Goal: Navigation & Orientation: Locate item on page

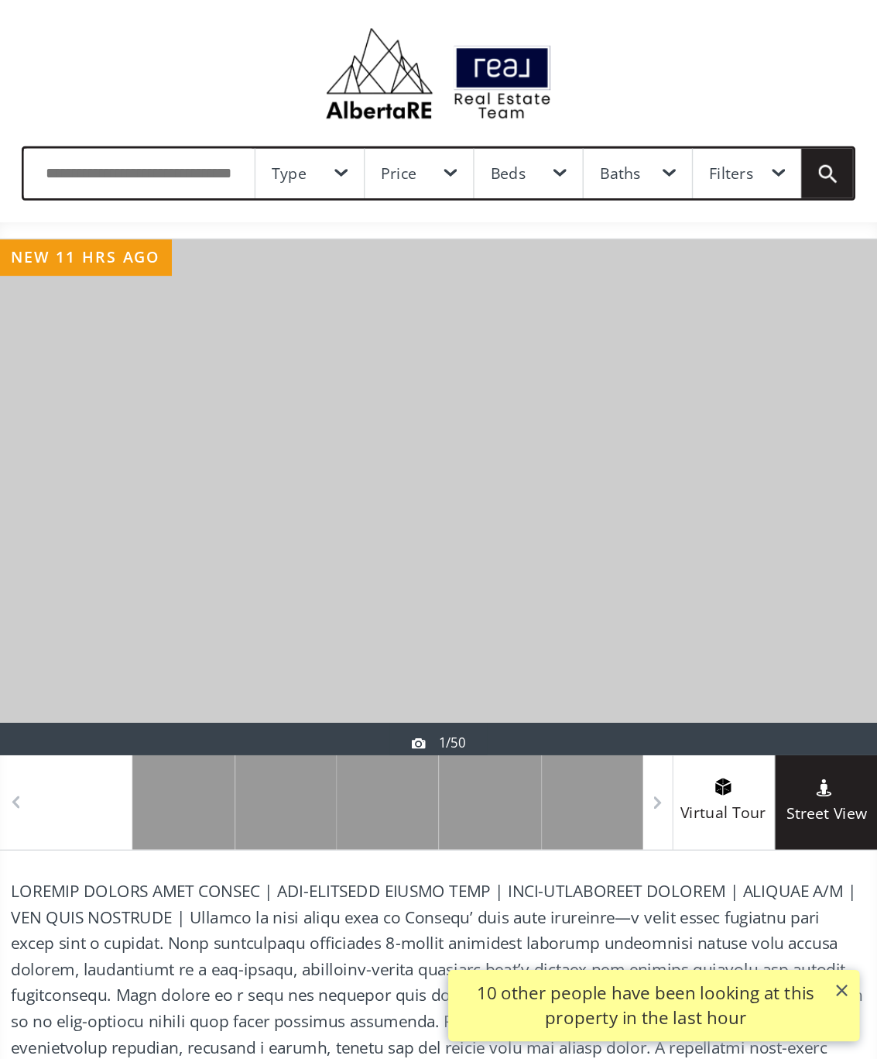
scroll to position [32, 0]
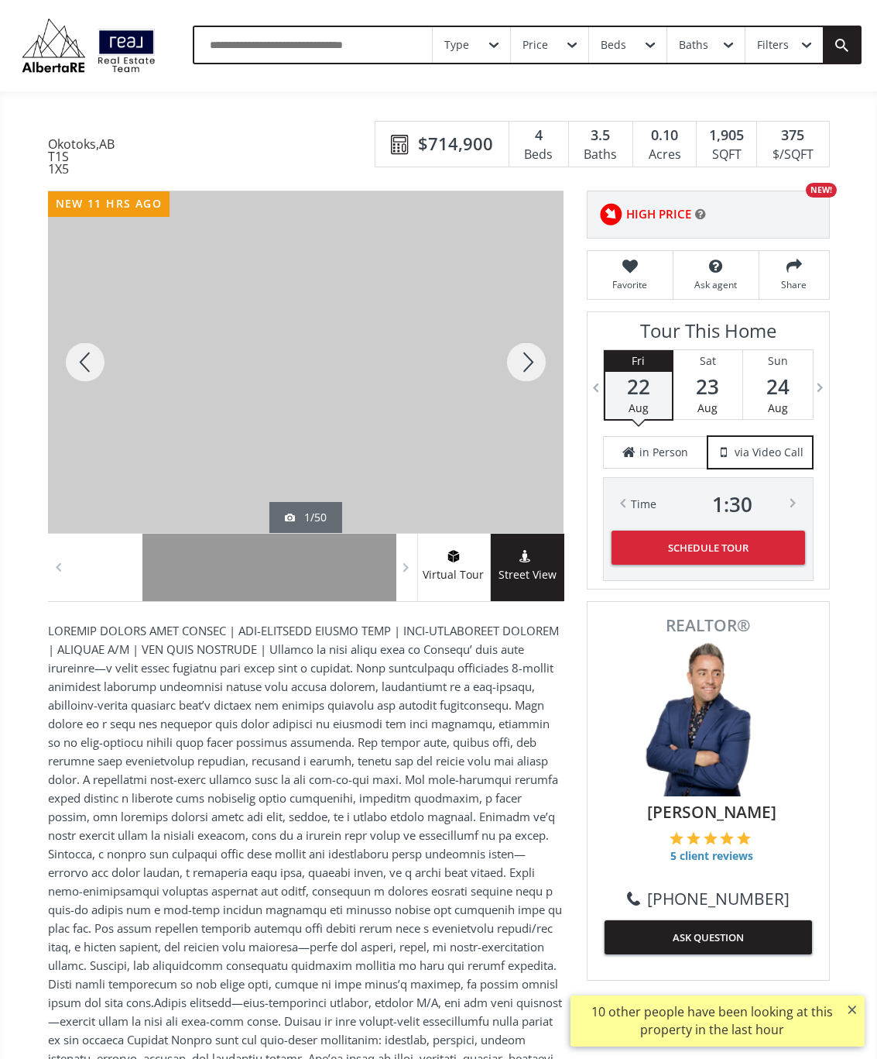
click at [536, 372] on div at bounding box center [526, 362] width 74 height 342
click at [528, 362] on div at bounding box center [526, 362] width 74 height 342
click at [520, 362] on div at bounding box center [526, 362] width 74 height 342
click at [523, 366] on div at bounding box center [526, 362] width 74 height 342
click at [517, 372] on div at bounding box center [526, 362] width 74 height 342
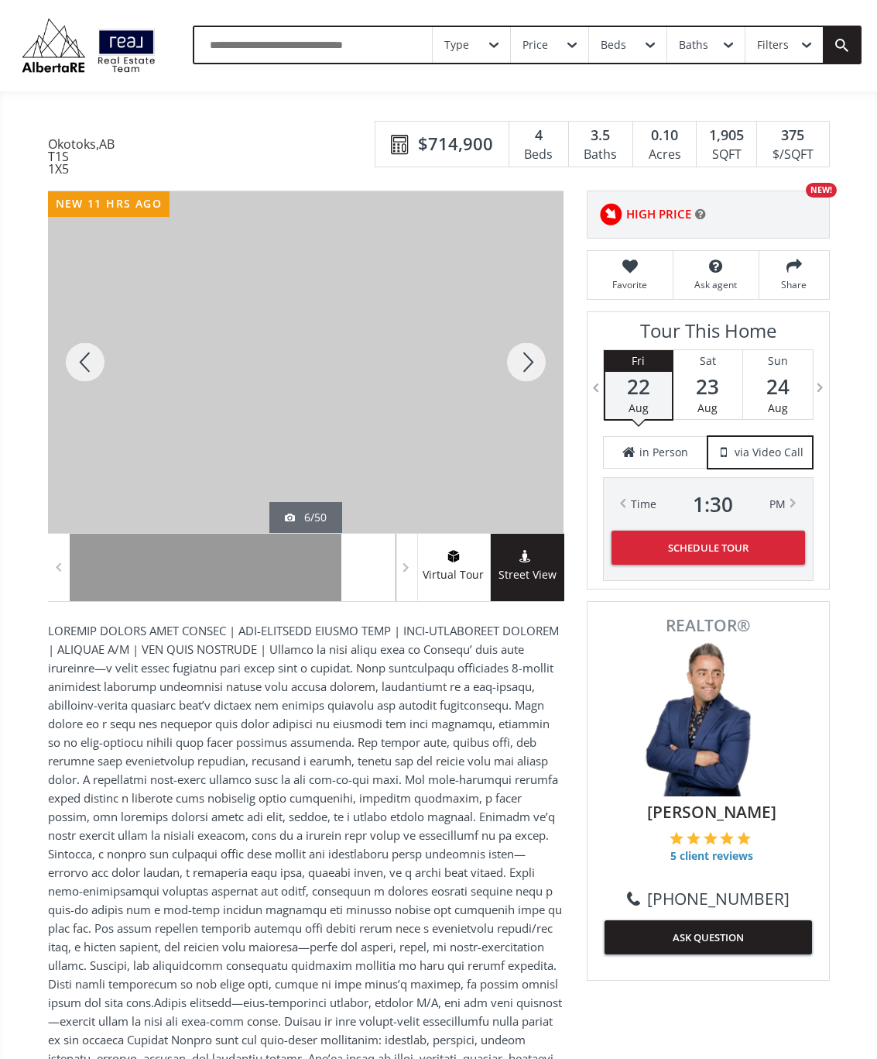
click at [530, 376] on div at bounding box center [526, 362] width 74 height 342
click at [523, 376] on div at bounding box center [526, 362] width 74 height 342
click at [529, 373] on div at bounding box center [526, 362] width 74 height 342
click at [537, 366] on div at bounding box center [526, 362] width 74 height 342
click at [538, 366] on div at bounding box center [526, 362] width 74 height 342
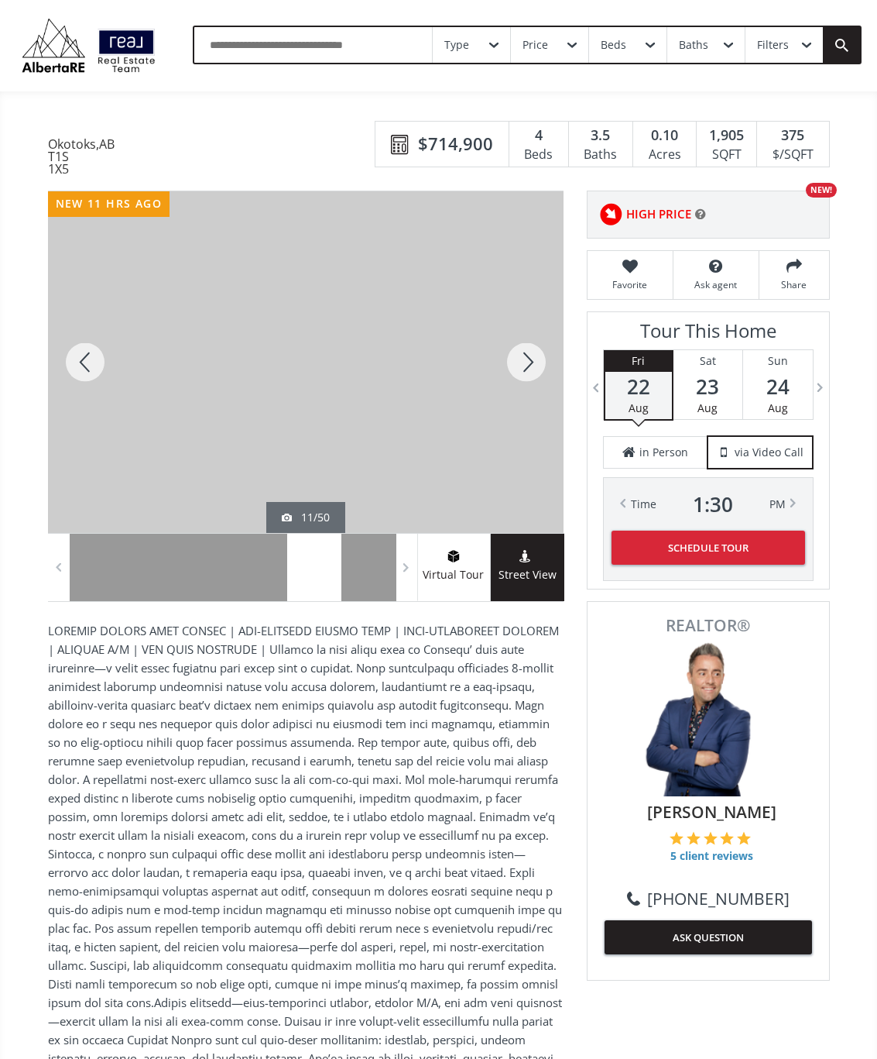
click at [537, 353] on div at bounding box center [526, 362] width 74 height 342
click at [534, 366] on div at bounding box center [526, 362] width 74 height 342
click at [530, 359] on div at bounding box center [526, 362] width 74 height 342
click at [525, 369] on div at bounding box center [526, 362] width 74 height 342
click at [520, 386] on div at bounding box center [526, 362] width 74 height 342
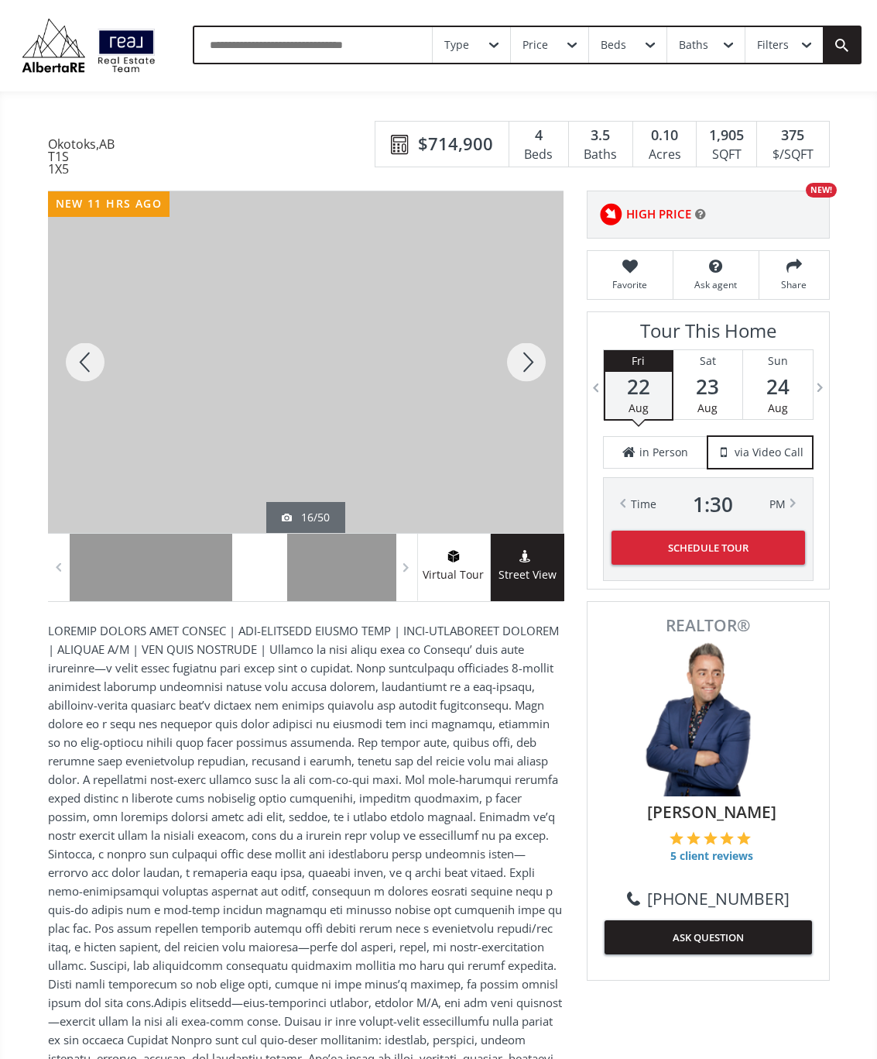
click at [527, 383] on div at bounding box center [526, 362] width 74 height 342
click at [534, 376] on div at bounding box center [526, 362] width 74 height 342
click at [539, 366] on div at bounding box center [526, 362] width 74 height 342
click at [545, 365] on div at bounding box center [526, 362] width 74 height 342
click at [529, 376] on div at bounding box center [526, 362] width 74 height 342
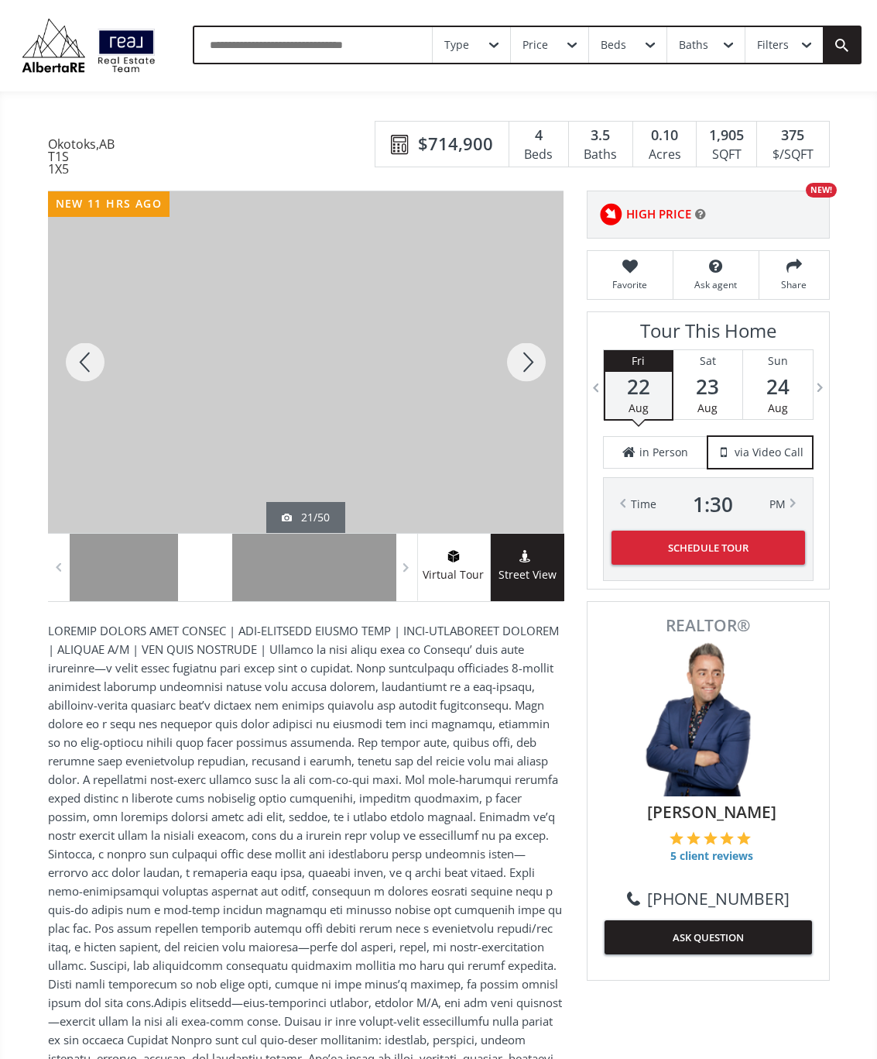
click at [527, 371] on div at bounding box center [526, 362] width 74 height 342
click at [520, 393] on div at bounding box center [526, 362] width 74 height 342
click at [523, 377] on div at bounding box center [526, 362] width 74 height 342
click at [534, 376] on div at bounding box center [526, 362] width 74 height 342
click at [528, 377] on div at bounding box center [526, 362] width 74 height 342
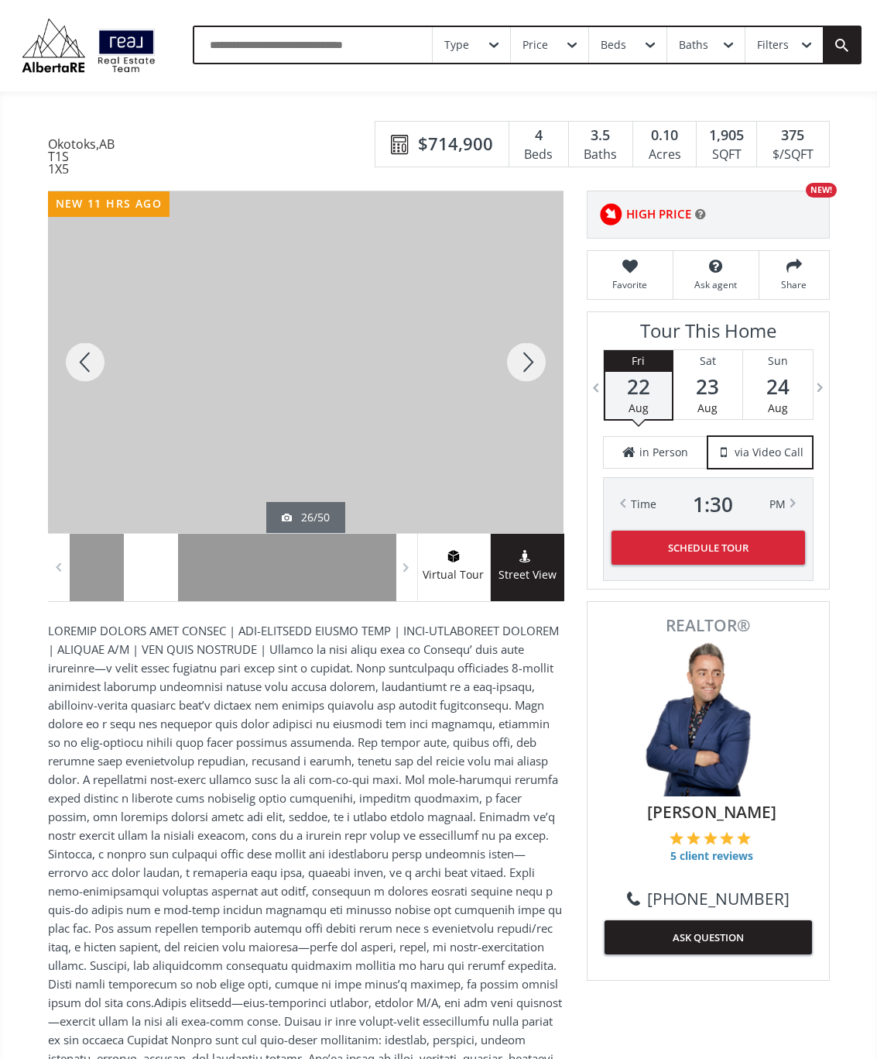
click at [534, 371] on div at bounding box center [526, 362] width 74 height 342
click at [532, 374] on div at bounding box center [526, 362] width 74 height 342
click at [535, 364] on div at bounding box center [526, 362] width 74 height 342
click at [529, 375] on div at bounding box center [526, 362] width 74 height 342
click at [529, 382] on div at bounding box center [526, 362] width 74 height 342
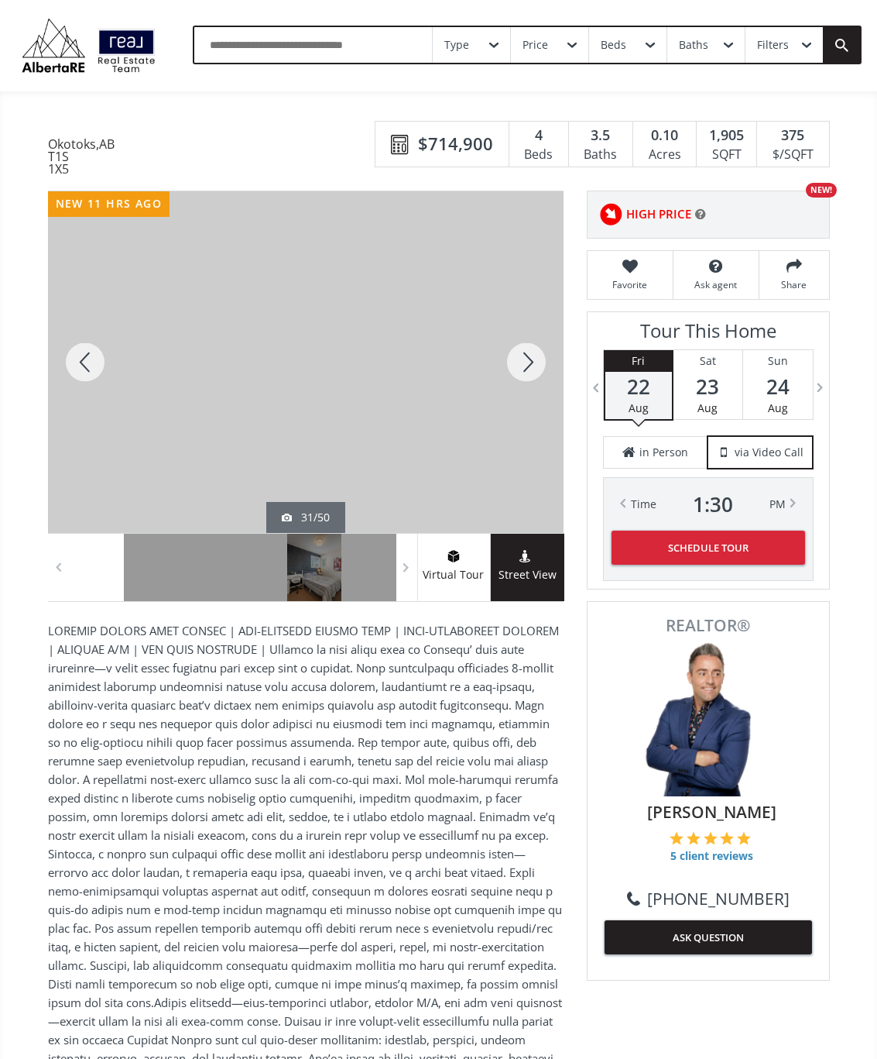
click at [534, 372] on div at bounding box center [526, 362] width 74 height 342
click at [528, 376] on div at bounding box center [526, 362] width 74 height 342
click at [541, 370] on div at bounding box center [526, 362] width 74 height 342
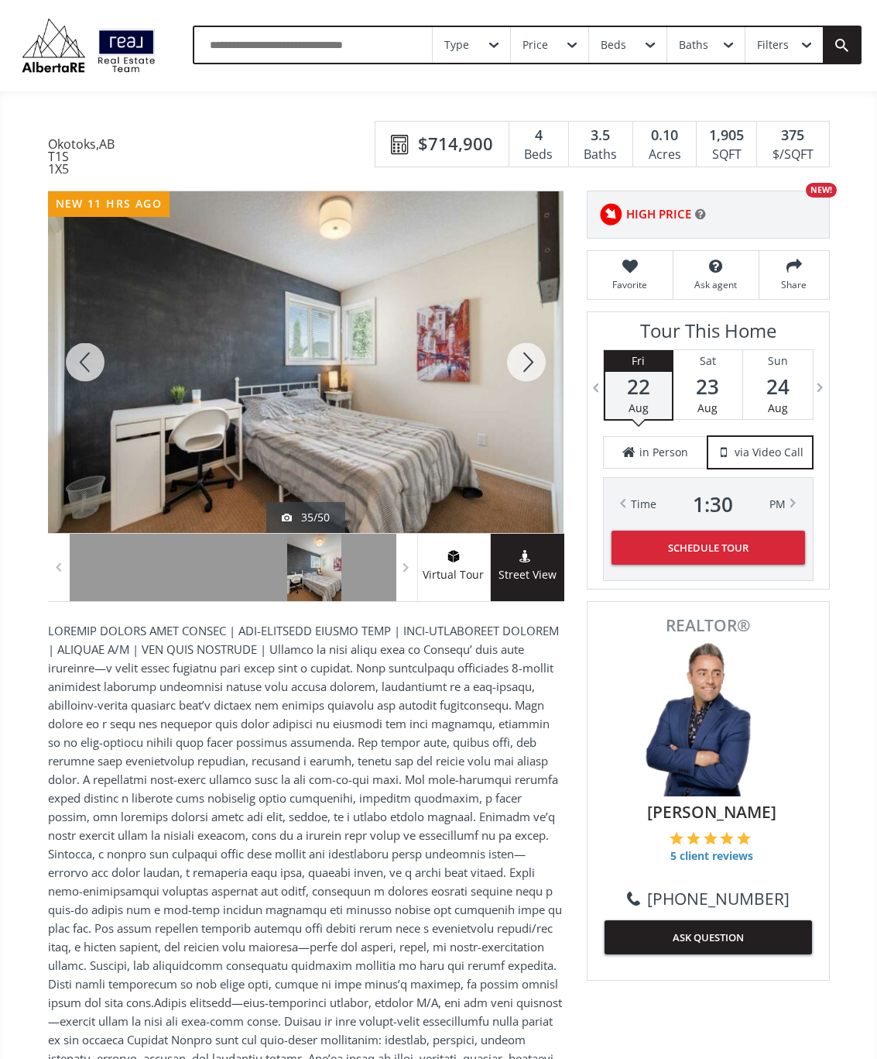
click at [530, 378] on div at bounding box center [526, 362] width 74 height 342
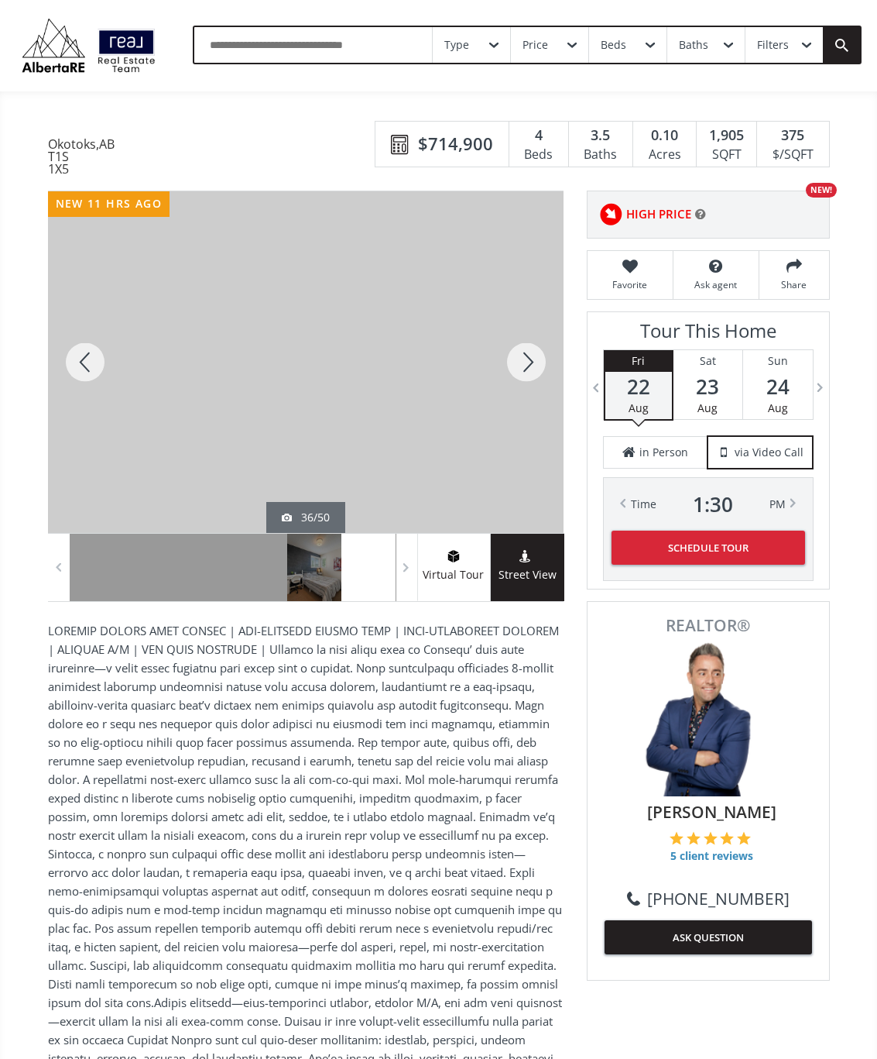
click at [520, 376] on div at bounding box center [526, 362] width 74 height 342
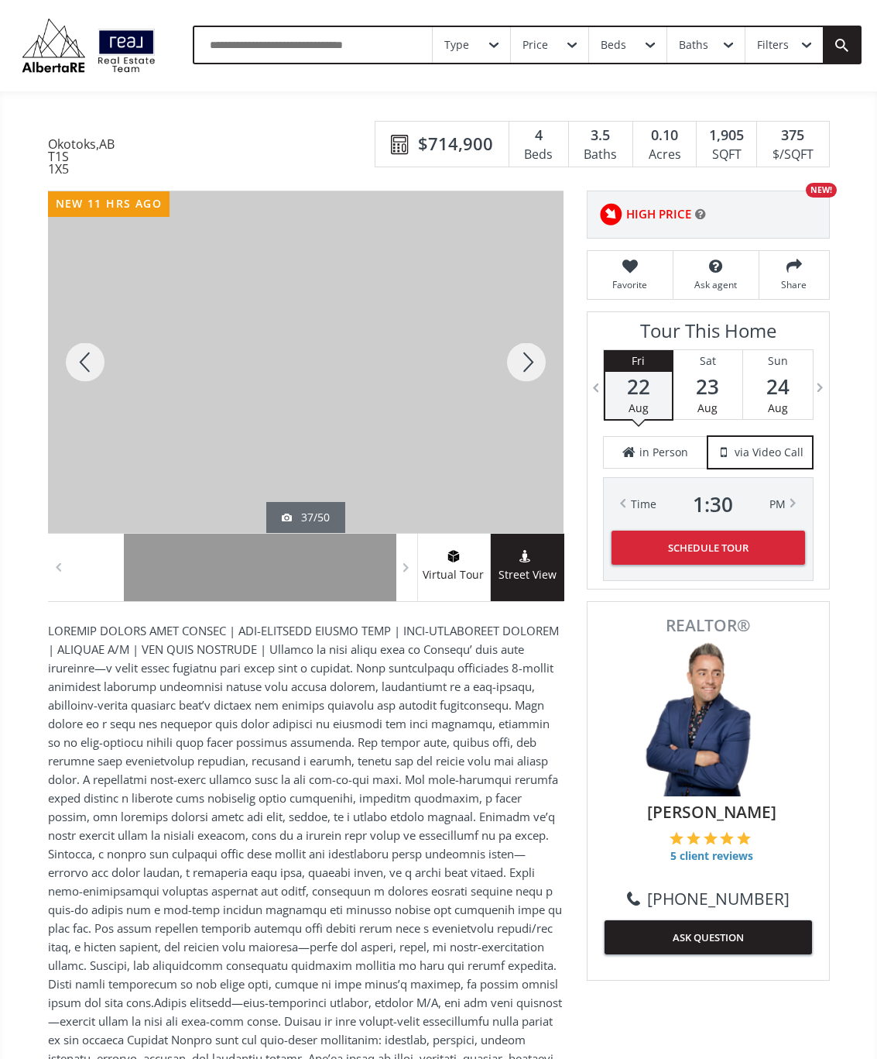
click at [523, 380] on div at bounding box center [526, 362] width 74 height 342
click at [541, 362] on div at bounding box center [526, 362] width 74 height 342
click at [543, 375] on div at bounding box center [526, 362] width 74 height 342
click at [551, 365] on div at bounding box center [526, 362] width 74 height 342
click at [540, 369] on div at bounding box center [526, 362] width 74 height 342
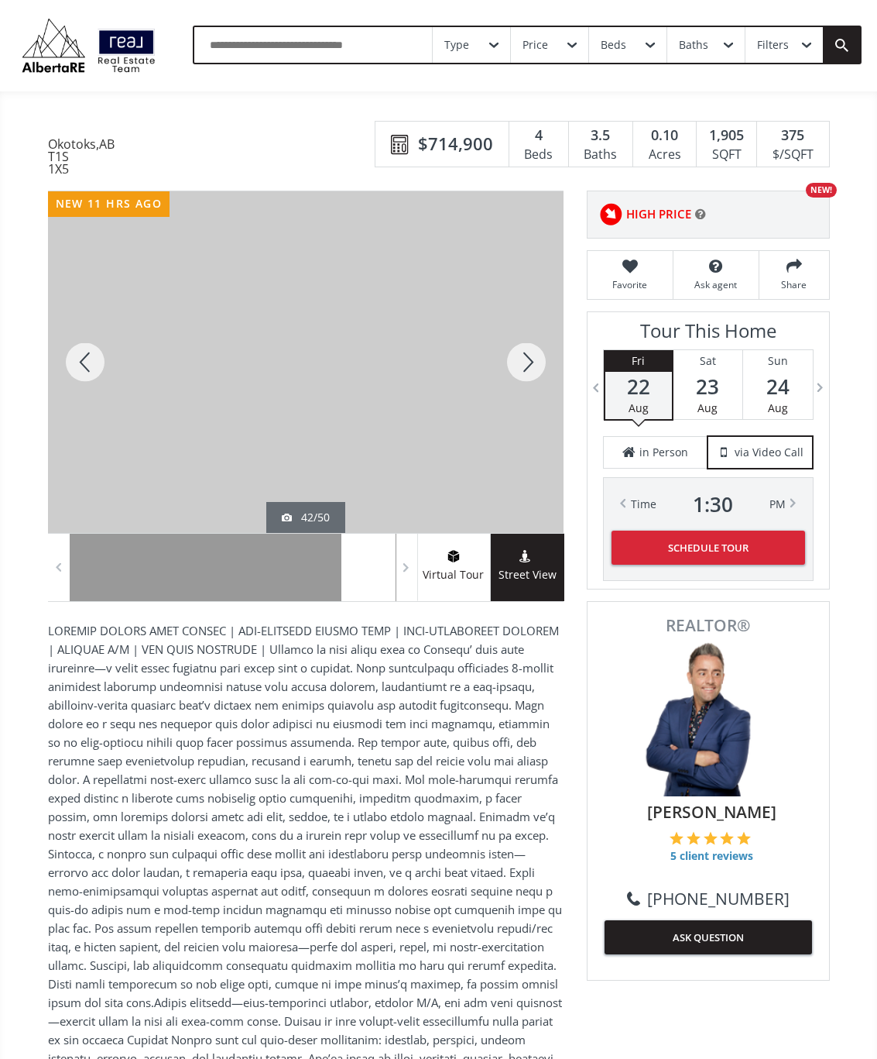
click at [545, 360] on div at bounding box center [526, 362] width 74 height 342
click at [527, 374] on div at bounding box center [526, 362] width 74 height 342
click at [538, 363] on div at bounding box center [526, 362] width 74 height 342
click at [529, 370] on div at bounding box center [526, 362] width 74 height 342
click at [528, 359] on div at bounding box center [526, 362] width 74 height 342
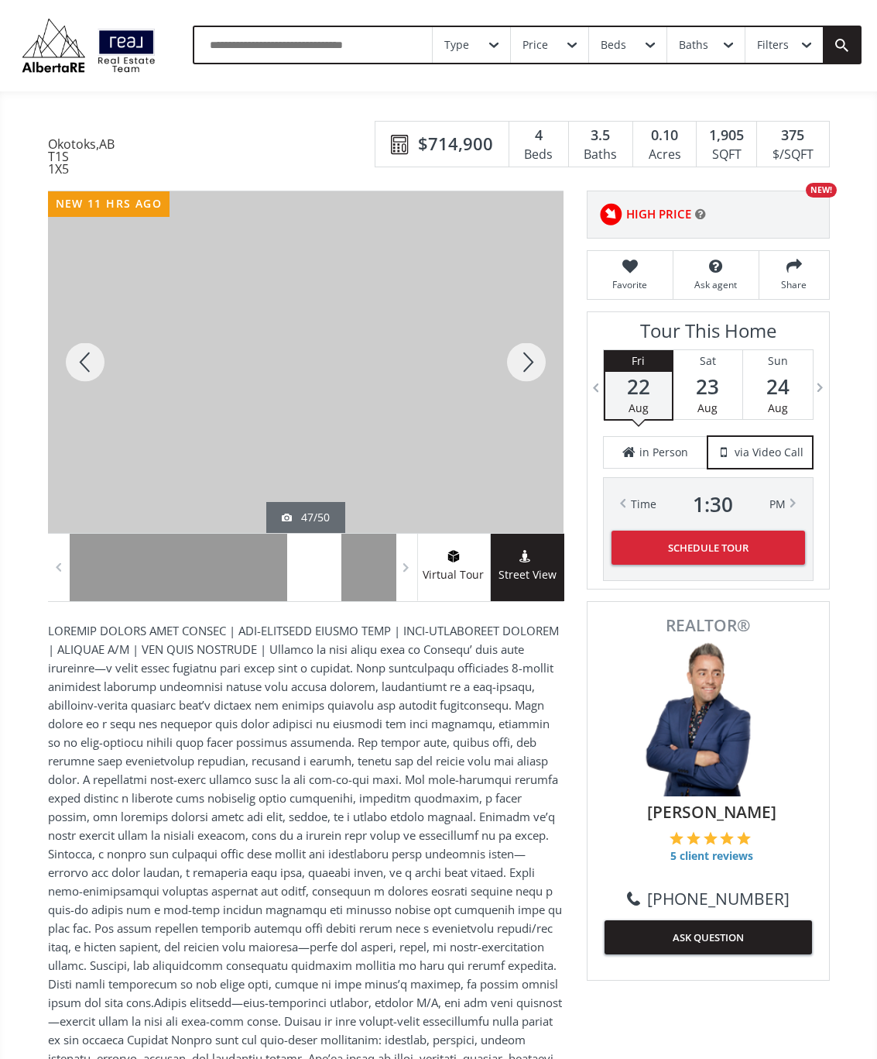
click at [523, 369] on div at bounding box center [526, 362] width 74 height 342
click at [537, 376] on div at bounding box center [526, 362] width 74 height 342
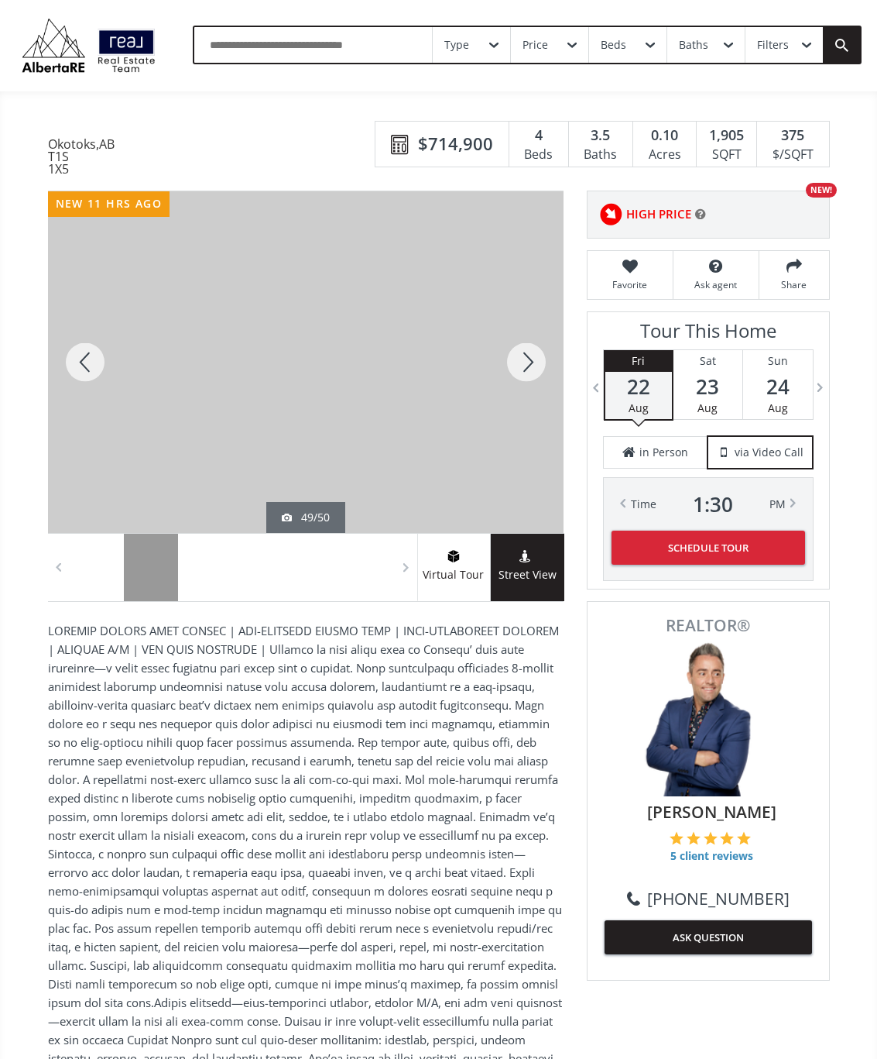
click at [522, 366] on div at bounding box center [526, 362] width 74 height 342
